Goal: Information Seeking & Learning: Learn about a topic

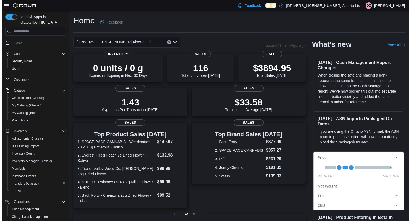
scroll to position [52, 0]
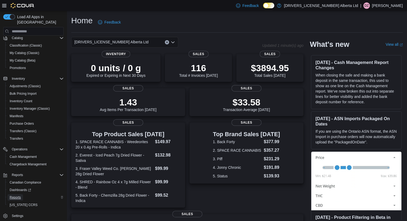
click at [14, 195] on span "Reports" at bounding box center [15, 197] width 11 height 4
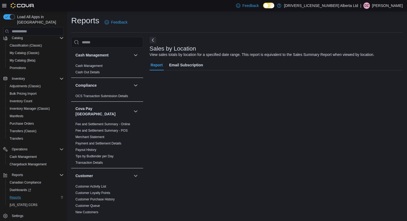
scroll to position [39, 0]
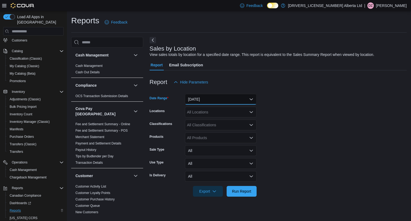
click at [246, 101] on button "Yesterday" at bounding box center [221, 99] width 72 height 11
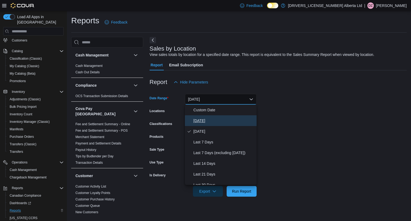
click at [218, 124] on button "Today" at bounding box center [221, 120] width 72 height 11
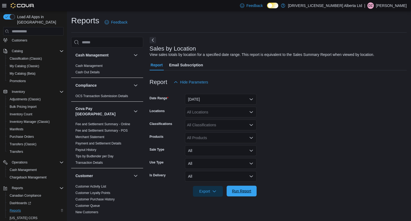
click at [247, 194] on span "Run Report" at bounding box center [242, 191] width 24 height 11
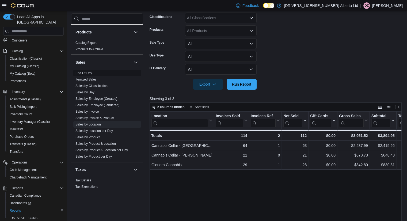
scroll to position [412, 0]
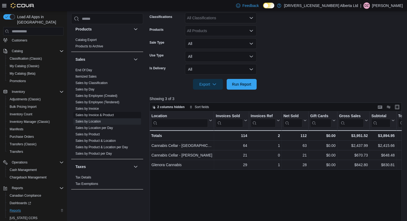
click at [93, 132] on link "Sales by Product" at bounding box center [87, 134] width 24 height 4
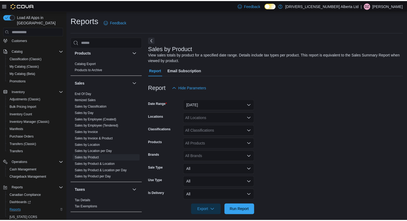
scroll to position [5, 0]
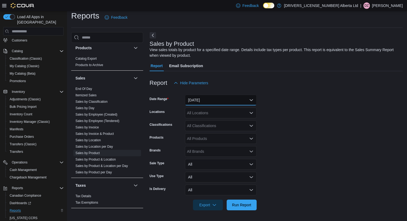
click at [235, 100] on button "Yesterday" at bounding box center [221, 100] width 72 height 11
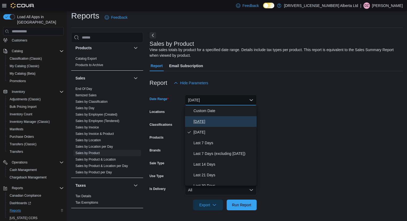
click at [229, 121] on span "Today" at bounding box center [223, 121] width 61 height 6
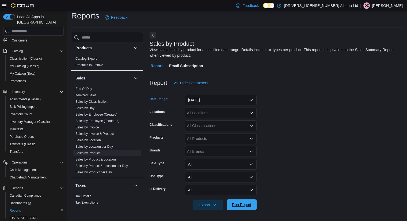
click at [243, 204] on span "Run Report" at bounding box center [241, 204] width 19 height 5
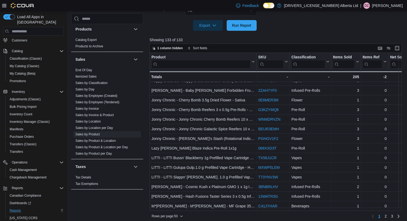
scroll to position [188, 0]
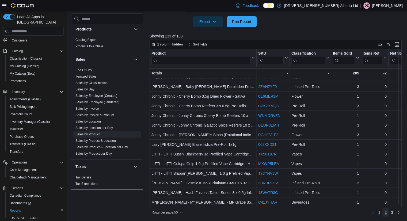
click at [386, 213] on span "2" at bounding box center [385, 212] width 2 height 5
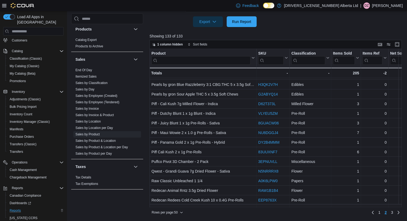
scroll to position [126, 0]
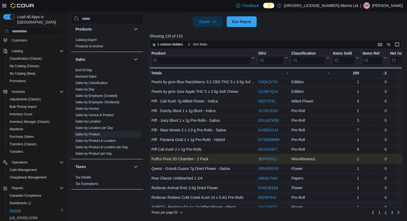
click at [267, 160] on link "3EPNUVLL" at bounding box center [267, 159] width 19 height 4
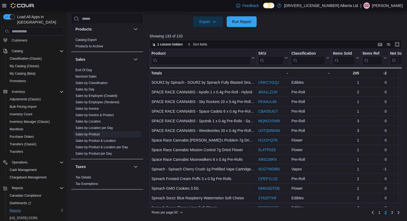
scroll to position [355, 0]
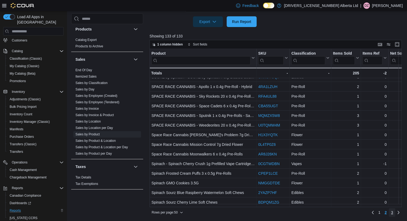
click at [393, 213] on span "3" at bounding box center [392, 212] width 2 height 5
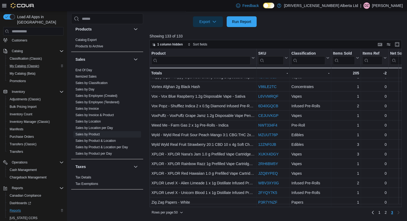
scroll to position [0, 0]
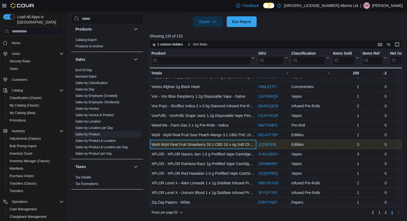
click at [235, 143] on div "Wyld Wyld Real Fruit Strawberry 20:1 CBD 10 x 4g Soft Chews" at bounding box center [202, 144] width 103 height 6
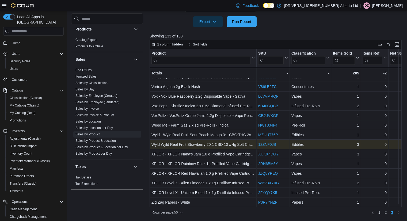
click at [267, 142] on link "12ZNF0JB" at bounding box center [267, 144] width 18 height 4
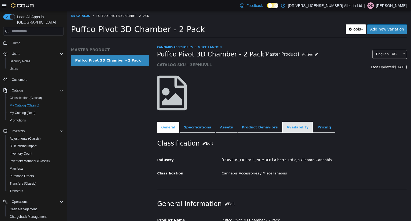
click at [284, 128] on link "Availability" at bounding box center [297, 127] width 30 height 11
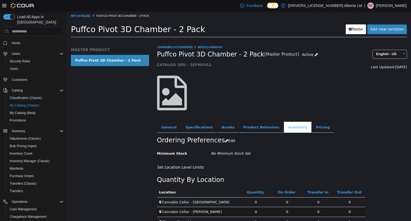
scroll to position [11, 0]
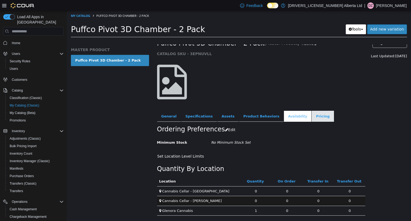
click at [312, 115] on link "Pricing" at bounding box center [323, 116] width 22 height 11
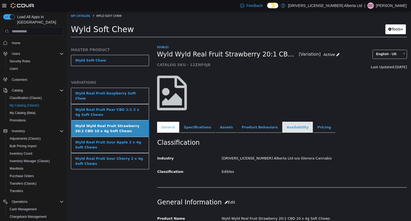
click at [282, 128] on link "Availability" at bounding box center [297, 127] width 30 height 11
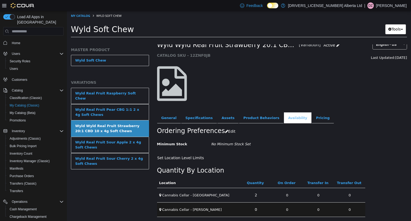
scroll to position [20, 0]
